Goal: Information Seeking & Learning: Understand process/instructions

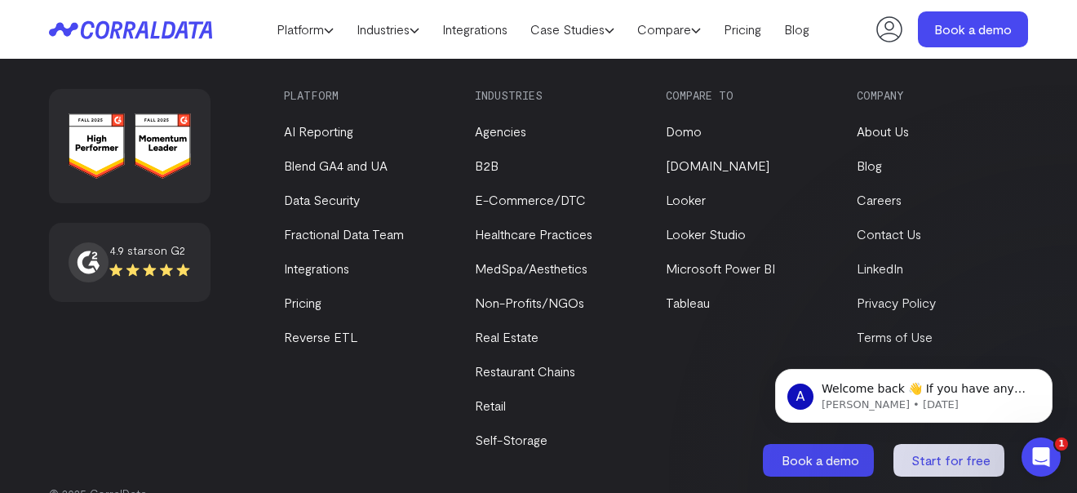
scroll to position [6666, 0]
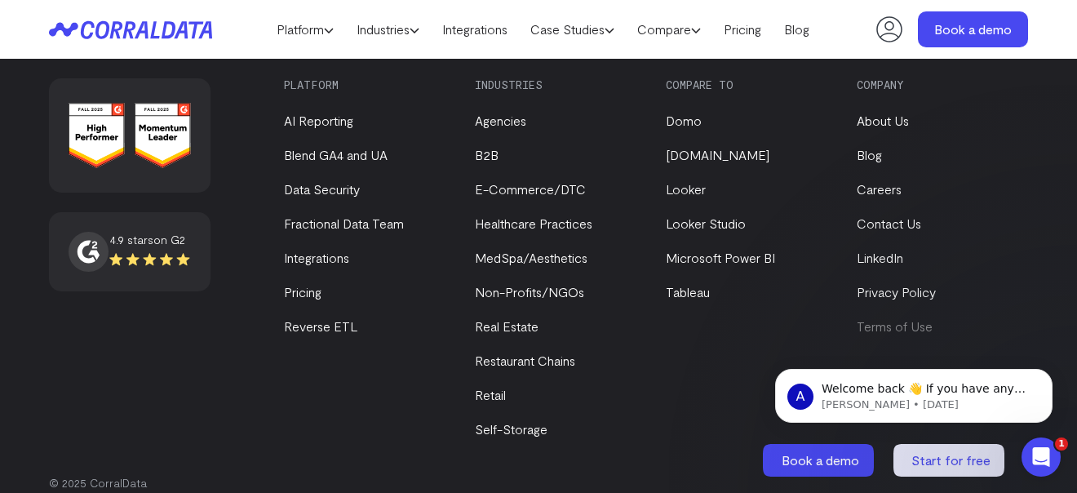
click at [926, 318] on link "Terms of Use" at bounding box center [894, 325] width 76 height 15
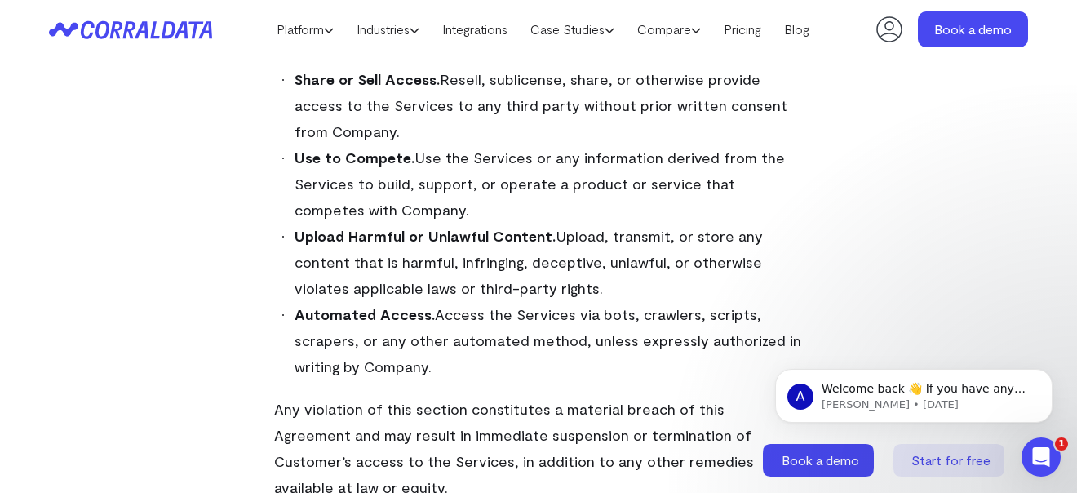
scroll to position [3716, 0]
